Goal: Obtain resource: Download file/media

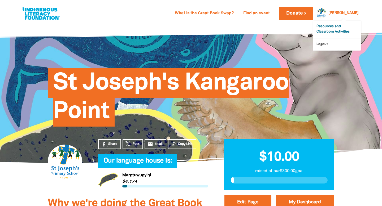
click at [333, 30] on link "Resources and Classroom Activities" at bounding box center [337, 29] width 48 height 17
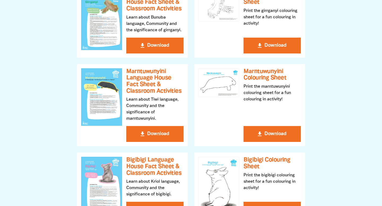
scroll to position [258, 0]
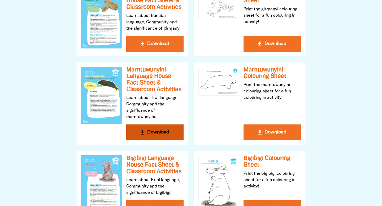
click at [165, 133] on button "get_app Download" at bounding box center [154, 133] width 57 height 16
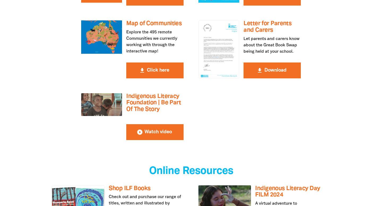
scroll to position [1039, 0]
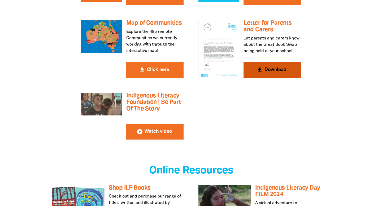
click at [267, 62] on button "get_app Download" at bounding box center [271, 70] width 57 height 16
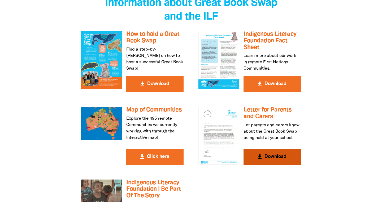
scroll to position [951, 0]
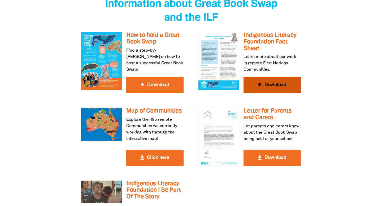
click at [284, 77] on button "get_app Download" at bounding box center [271, 85] width 57 height 16
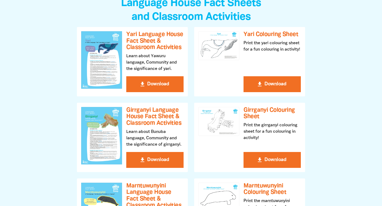
scroll to position [0, 0]
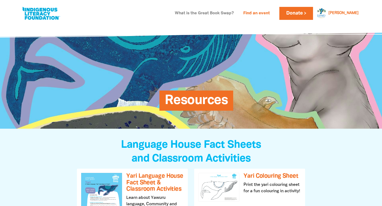
click at [224, 12] on link "What is the Great Book Swap?" at bounding box center [203, 13] width 65 height 8
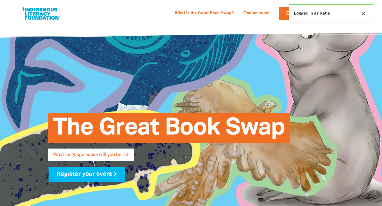
select select "primary-school"
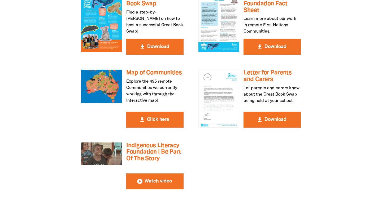
scroll to position [990, 0]
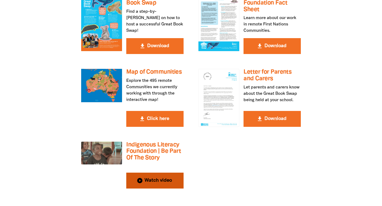
click at [156, 173] on button "play_circle_filled Watch video" at bounding box center [154, 181] width 57 height 16
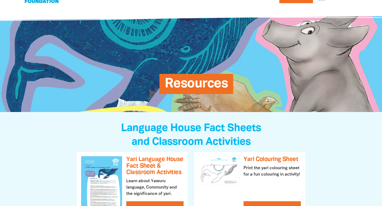
scroll to position [0, 0]
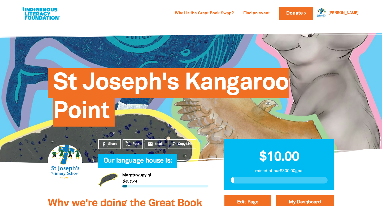
select select "QLD"
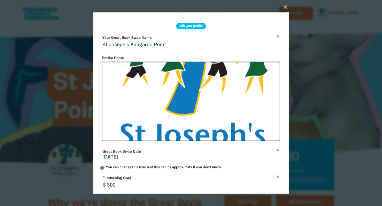
click at [285, 4] on icon "close" at bounding box center [285, 7] width 6 height 6
